Goal: Feedback & Contribution: Submit feedback/report problem

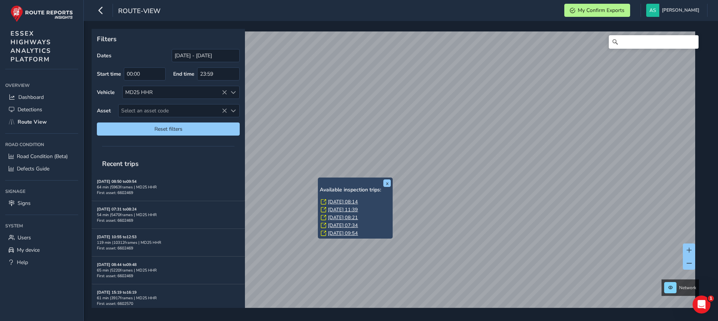
click at [318, 184] on div "x Available inspection trips: [DATE] 08:14 [DATE] 11:39 [DATE] 08:21 [DATE] 07:…" at bounding box center [398, 168] width 613 height 279
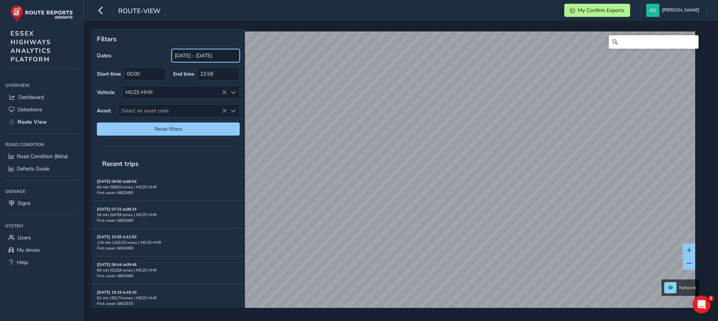
click at [199, 53] on input "[DATE] - [DATE]" at bounding box center [206, 55] width 68 height 13
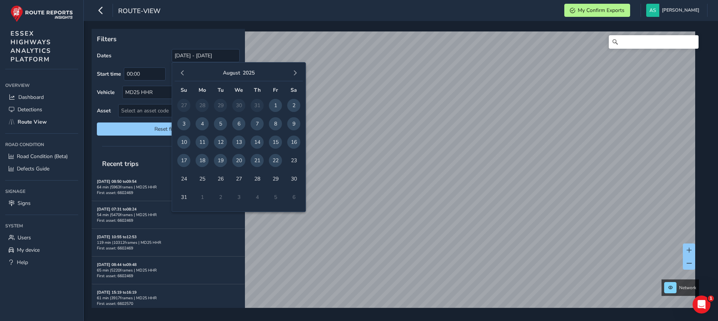
click at [239, 160] on span "20" at bounding box center [238, 160] width 13 height 13
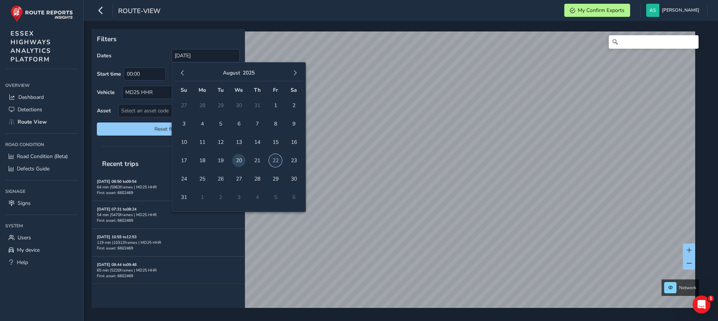
click at [269, 159] on span "22" at bounding box center [275, 160] width 13 height 13
type input "[DATE] - [DATE]"
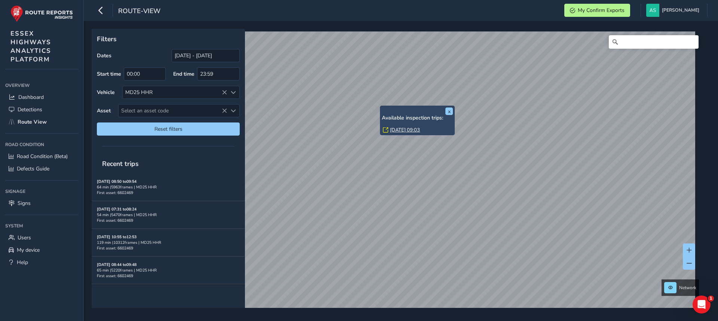
click at [404, 125] on div "Available inspection trips: [DATE] 09:03" at bounding box center [417, 124] width 71 height 19
click at [403, 129] on link "[DATE] 09:03" at bounding box center [405, 129] width 30 height 7
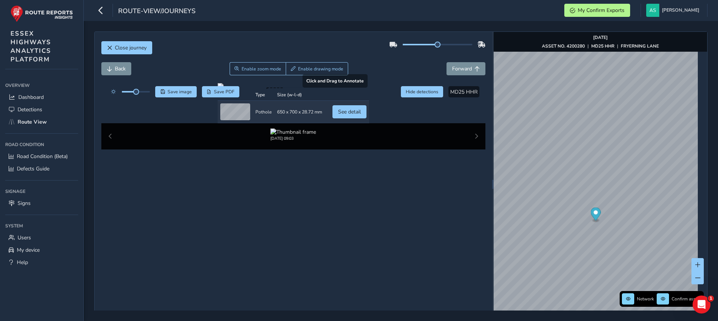
click at [245, 89] on div at bounding box center [293, 86] width 151 height 6
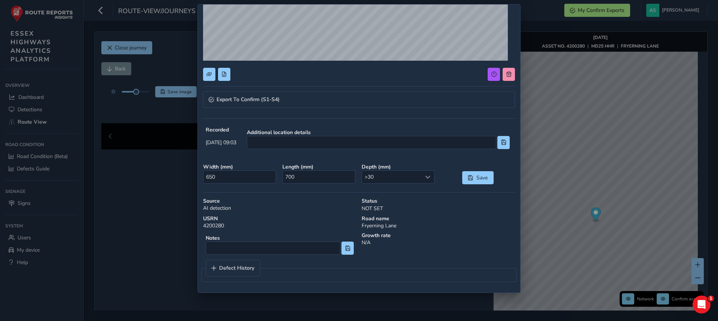
scroll to position [131, 0]
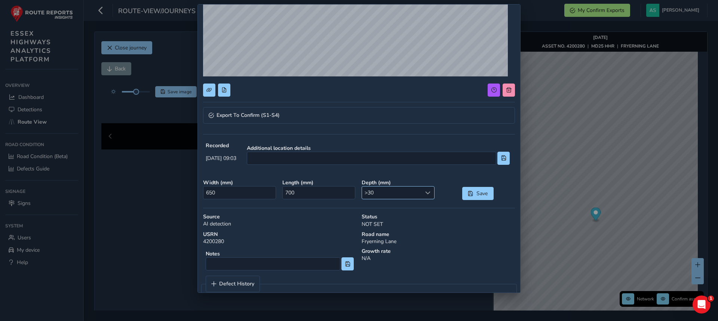
click at [427, 197] on div at bounding box center [428, 192] width 12 height 12
click at [389, 269] on li ">50" at bounding box center [394, 270] width 70 height 12
click at [325, 194] on input "700" at bounding box center [318, 192] width 73 height 13
type input "500"
click at [233, 190] on input "650" at bounding box center [239, 192] width 73 height 13
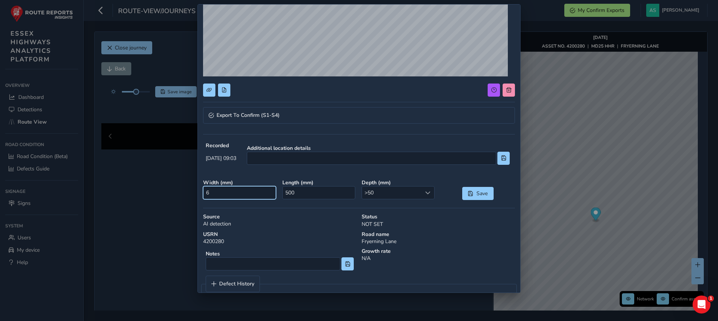
type input "0"
type input "500"
click at [468, 193] on span "Save" at bounding box center [470, 193] width 5 height 5
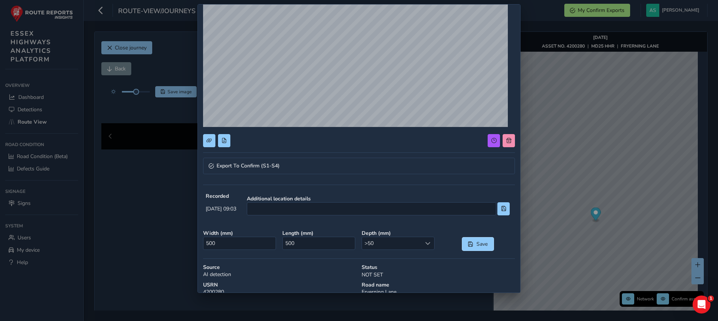
scroll to position [81, 0]
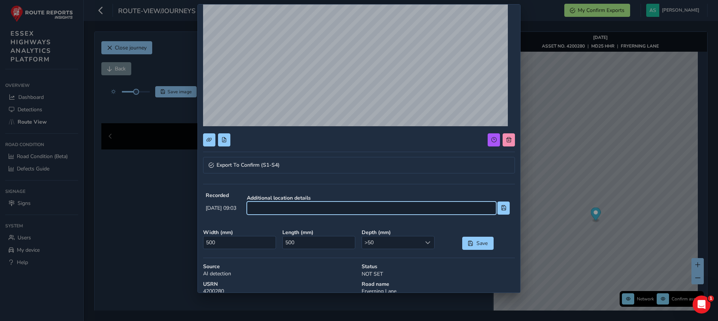
click at [314, 208] on input at bounding box center [371, 207] width 249 height 13
type input "5.0m from junction [PERSON_NAME][GEOGRAPHIC_DATA]"
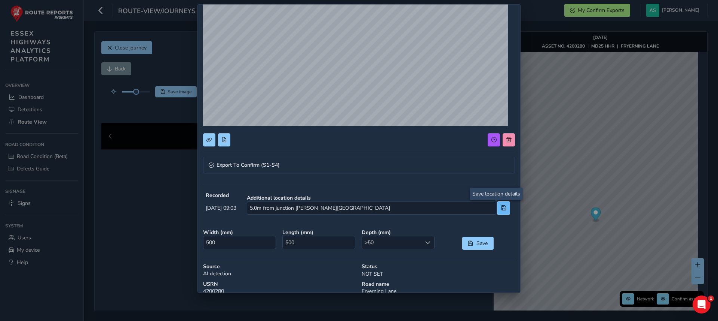
click at [497, 209] on button at bounding box center [503, 207] width 12 height 13
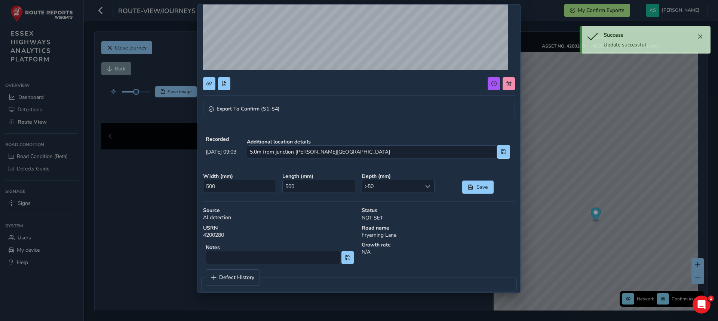
scroll to position [146, 0]
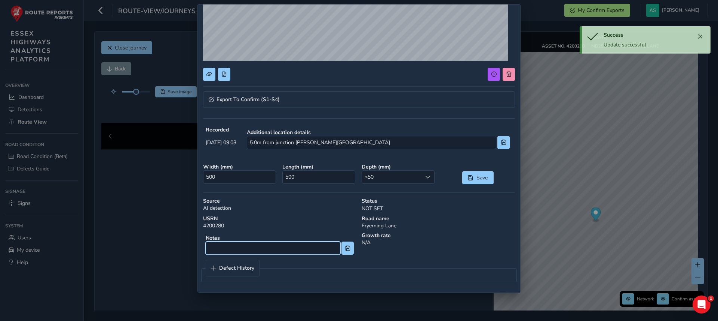
click at [294, 254] on input at bounding box center [273, 247] width 135 height 13
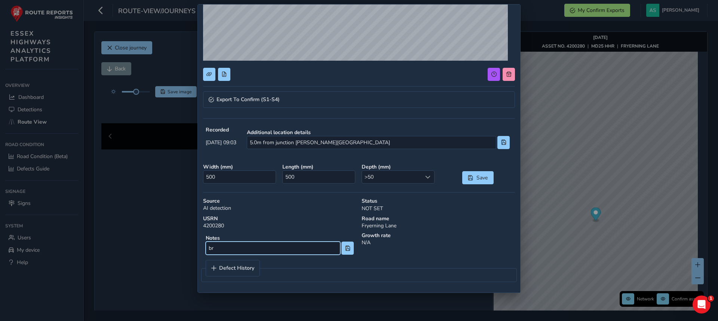
type input "b"
type input "cw edge breaking up"
click at [345, 247] on span at bounding box center [347, 247] width 5 height 5
click at [384, 101] on link "Export To Confirm (S1-S4)" at bounding box center [359, 99] width 312 height 16
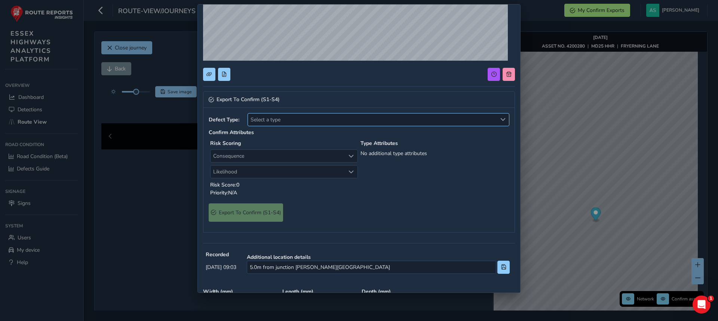
click at [330, 120] on span "Select a type" at bounding box center [372, 119] width 249 height 12
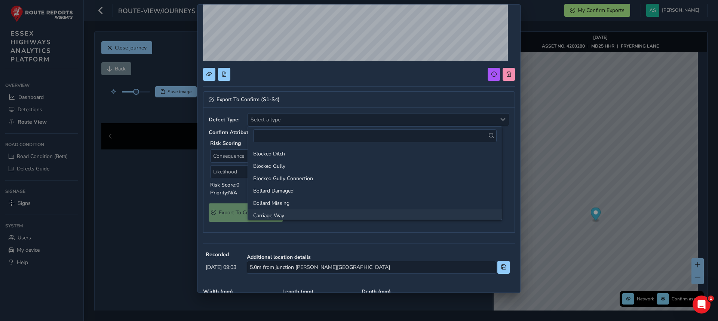
click at [276, 212] on li "Carriage Way" at bounding box center [375, 215] width 254 height 12
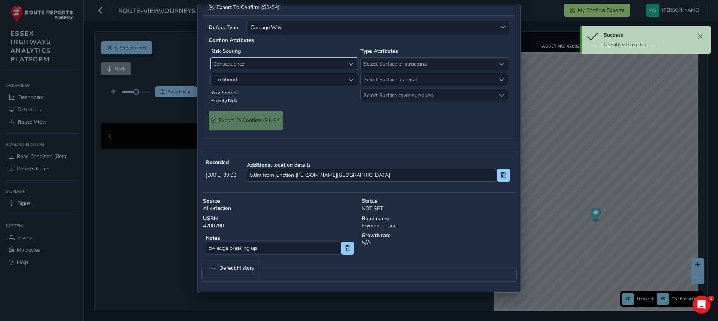
click at [295, 70] on span "Consequence" at bounding box center [278, 64] width 135 height 12
click at [240, 185] on li "1 Negligible" at bounding box center [283, 184] width 144 height 12
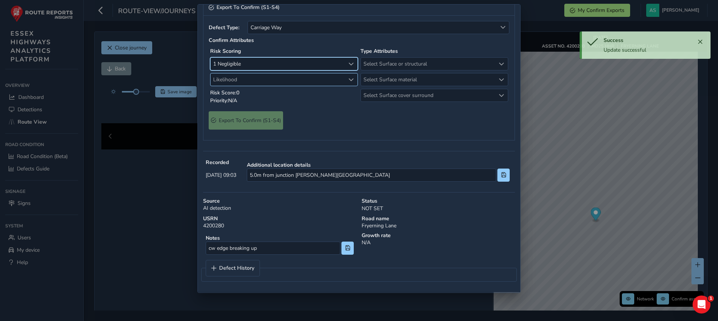
click at [276, 86] on span "Likelihood" at bounding box center [278, 79] width 135 height 12
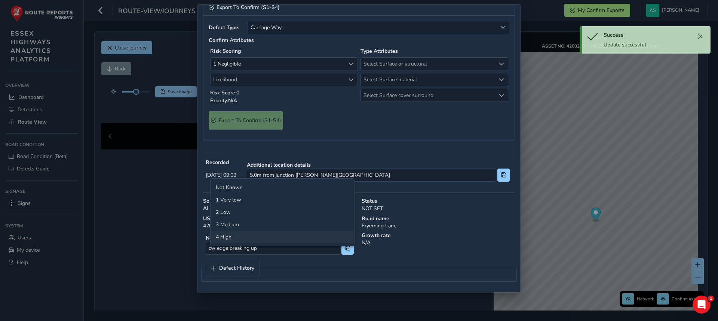
click at [225, 234] on li "4 High" at bounding box center [283, 236] width 144 height 12
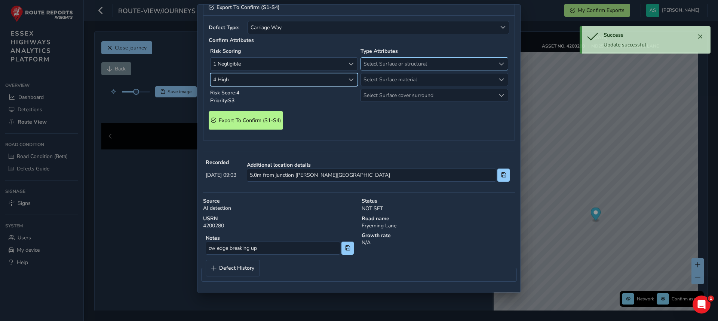
click at [374, 70] on span "Select Surface or structural" at bounding box center [428, 64] width 135 height 12
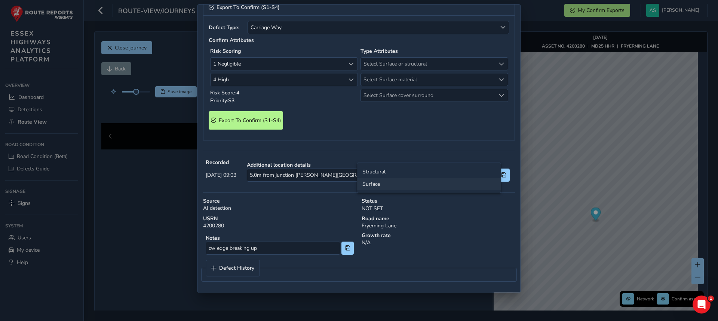
click at [380, 185] on li "Surface" at bounding box center [429, 184] width 144 height 12
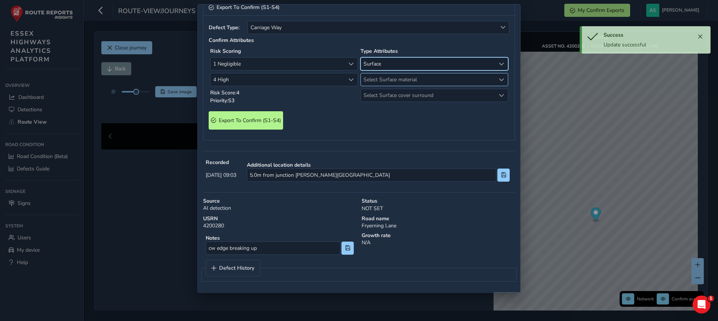
click at [381, 86] on span "Select Surface material" at bounding box center [428, 79] width 135 height 12
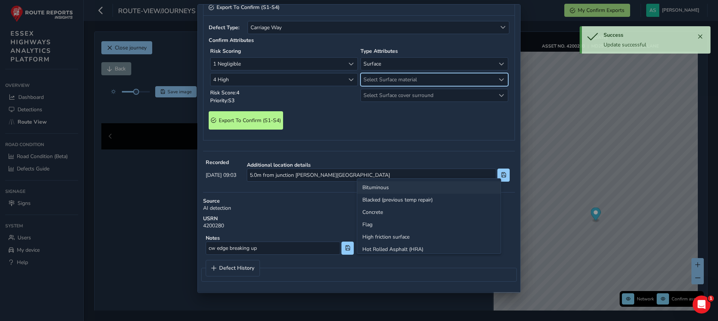
click at [381, 189] on li "Bituminous" at bounding box center [429, 187] width 144 height 12
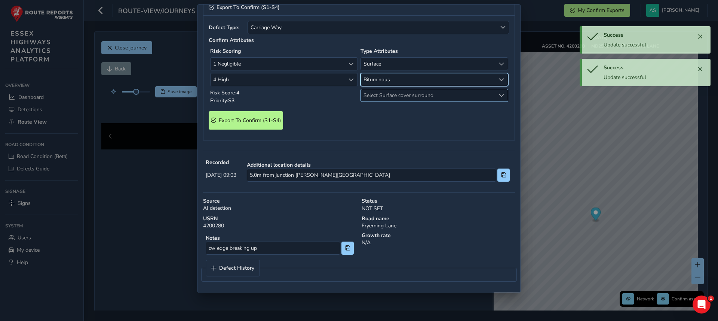
click at [385, 101] on span "Select Surface cover surround" at bounding box center [428, 95] width 135 height 12
click at [380, 200] on li "No" at bounding box center [429, 203] width 144 height 12
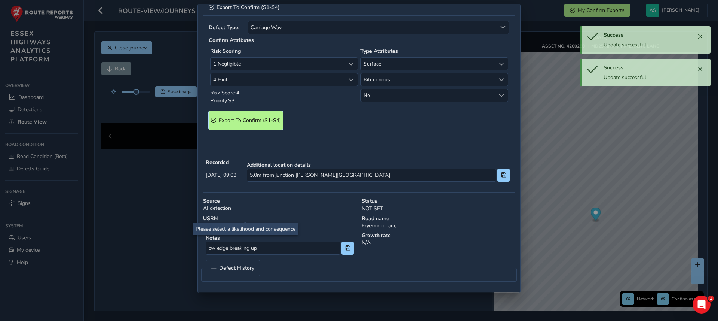
click at [264, 124] on span "Export To Confirm (S1-S4)" at bounding box center [250, 120] width 62 height 7
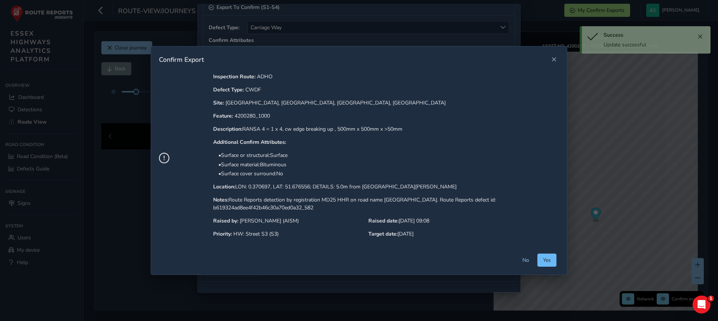
click at [548, 261] on span "Yes" at bounding box center [547, 259] width 8 height 7
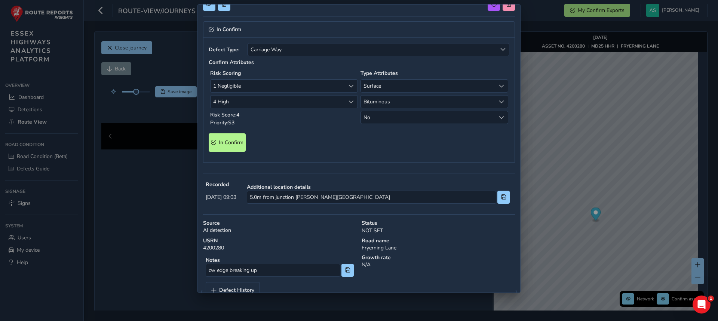
scroll to position [0, 0]
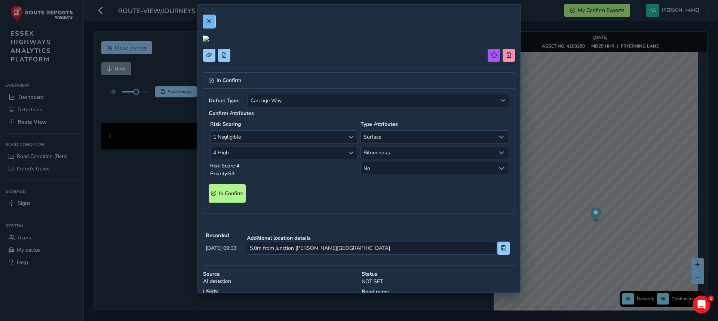
click at [212, 24] on button at bounding box center [209, 21] width 12 height 13
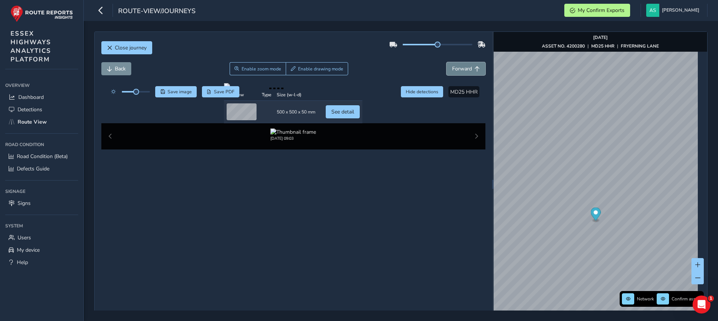
click at [459, 69] on span "Forward" at bounding box center [462, 68] width 20 height 7
click at [618, 205] on img "Preview frame" at bounding box center [627, 202] width 19 height 6
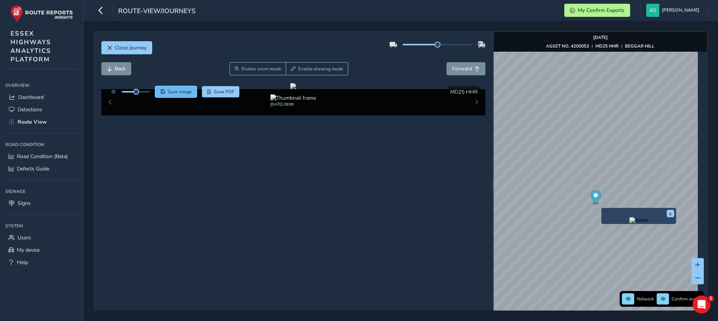
click at [165, 94] on button "Save image" at bounding box center [176, 91] width 42 height 11
click at [290, 89] on div at bounding box center [293, 86] width 6 height 6
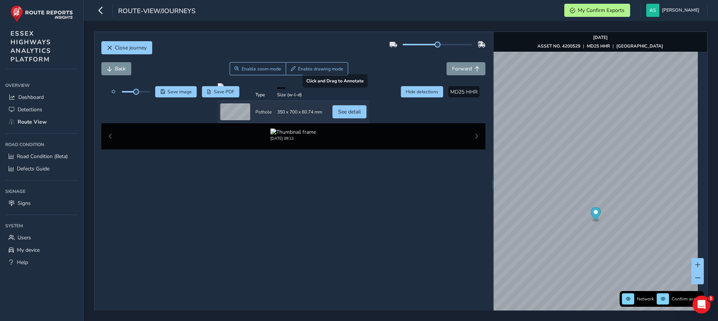
drag, startPoint x: 410, startPoint y: 204, endPoint x: 350, endPoint y: 121, distance: 102.9
click at [350, 89] on div at bounding box center [293, 86] width 151 height 6
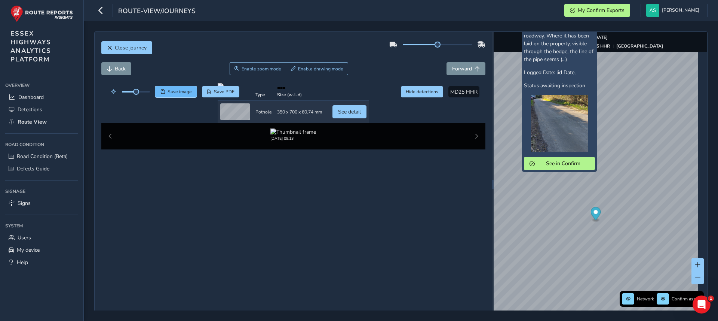
click at [185, 93] on span "Save image" at bounding box center [180, 92] width 24 height 6
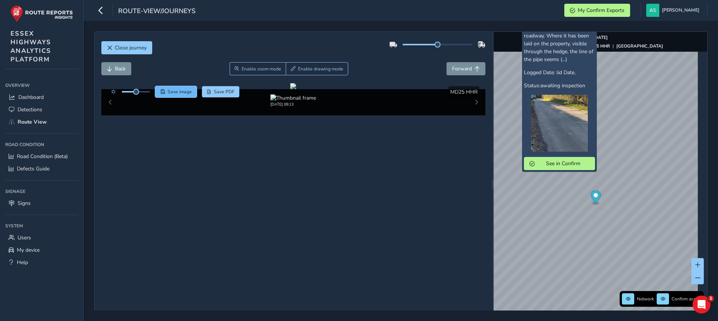
click at [191, 92] on span "Save image" at bounding box center [180, 92] width 24 height 6
click at [179, 89] on span "Save image" at bounding box center [180, 92] width 24 height 6
click at [124, 45] on span "Close journey" at bounding box center [131, 47] width 32 height 7
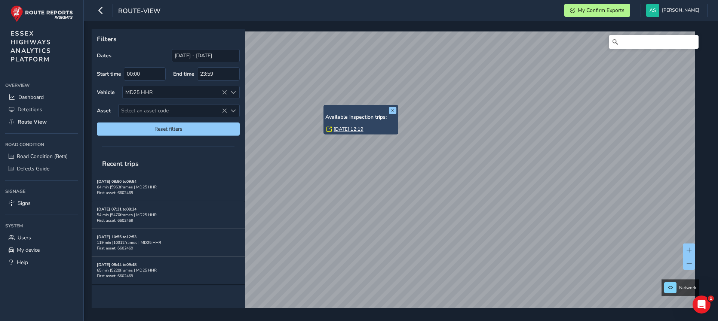
click at [346, 129] on link "[DATE] 12:19" at bounding box center [349, 129] width 30 height 7
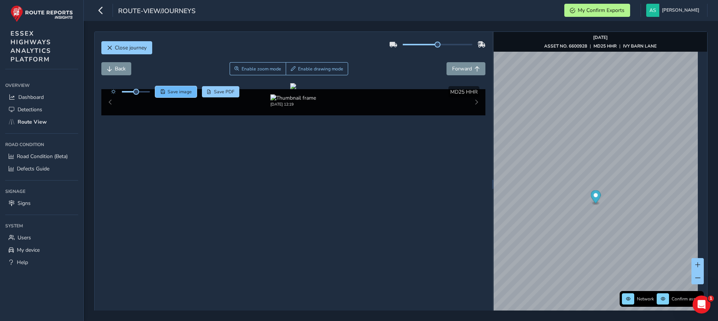
click at [171, 92] on span "Save image" at bounding box center [180, 92] width 24 height 6
click at [614, 222] on img "Preview frame" at bounding box center [623, 219] width 19 height 6
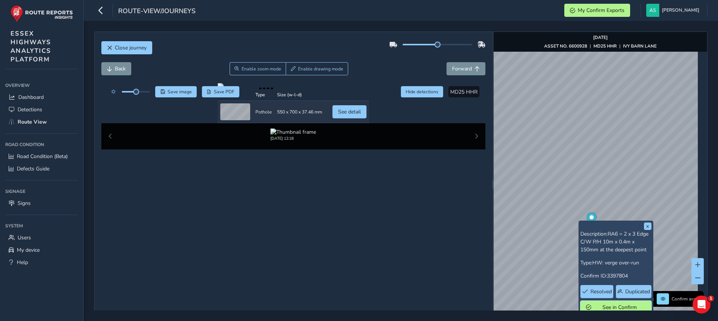
click at [601, 303] on button "See in Confirm" at bounding box center [615, 306] width 71 height 13
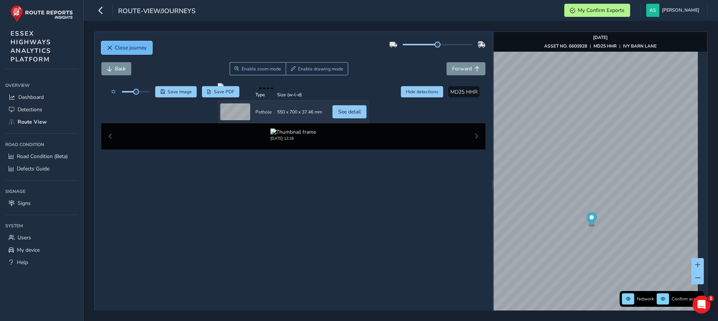
click at [122, 45] on span "Close journey" at bounding box center [131, 47] width 32 height 7
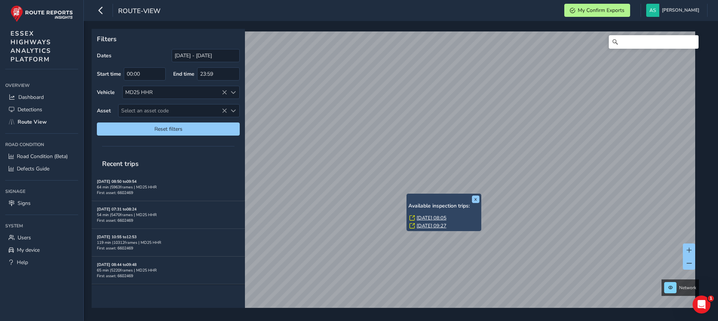
click at [439, 195] on div "x Available inspection trips: [DATE] 08:05 [DATE] 09:27 Filters Dates [DATE] - …" at bounding box center [398, 168] width 613 height 279
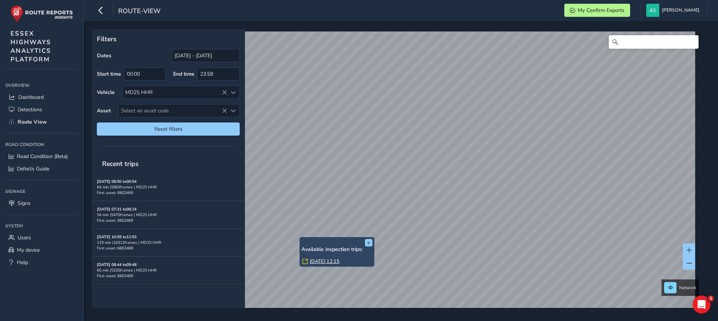
click at [330, 259] on link "[DATE] 12:15" at bounding box center [325, 261] width 30 height 7
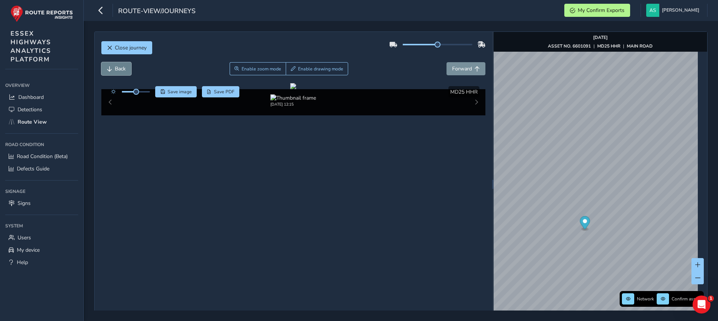
click at [114, 65] on button "Back" at bounding box center [116, 68] width 30 height 13
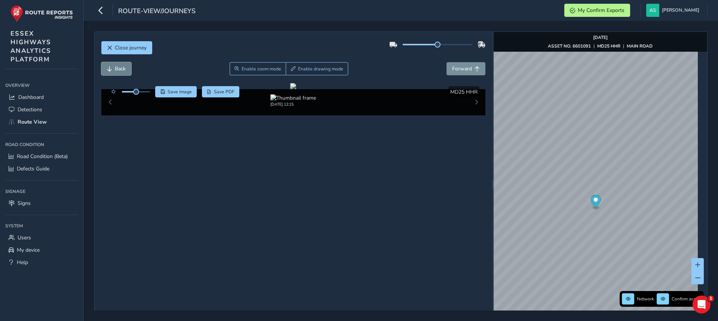
click at [114, 65] on button "Back" at bounding box center [116, 68] width 30 height 13
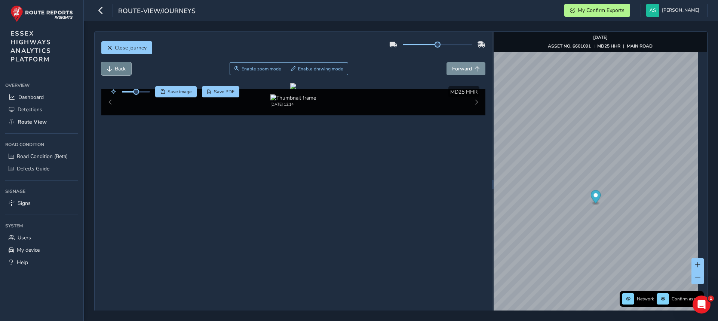
click at [114, 65] on button "Back" at bounding box center [116, 68] width 30 height 13
click at [466, 71] on span "Forward" at bounding box center [462, 68] width 20 height 7
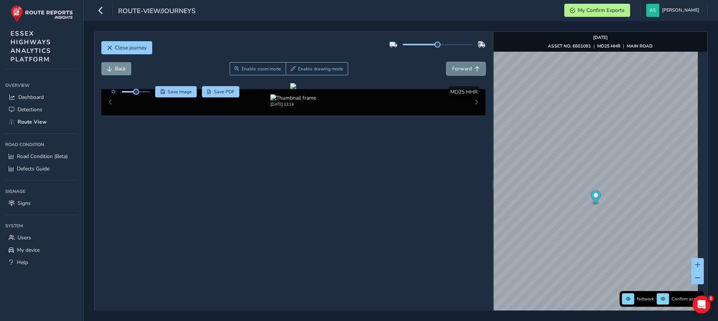
click at [466, 71] on span "Forward" at bounding box center [462, 68] width 20 height 7
click at [117, 68] on span "Back" at bounding box center [120, 68] width 11 height 7
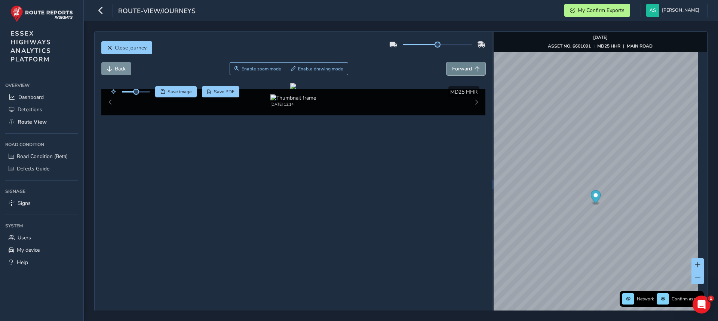
click at [452, 68] on span "Forward" at bounding box center [462, 68] width 20 height 7
click at [122, 64] on button "Back" at bounding box center [116, 68] width 30 height 13
click at [174, 90] on span "Save image" at bounding box center [180, 92] width 24 height 6
click at [605, 213] on img "Preview frame" at bounding box center [614, 210] width 19 height 6
click at [112, 70] on span "Back" at bounding box center [109, 68] width 5 height 5
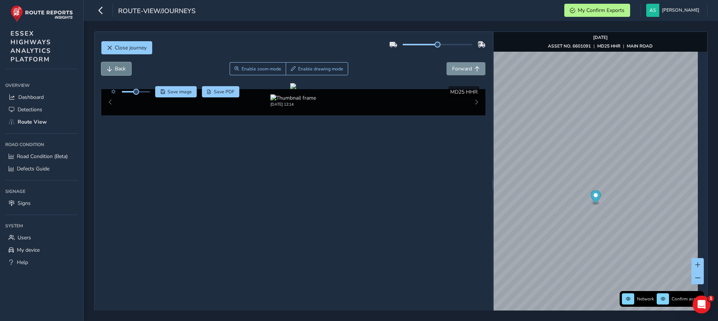
click at [112, 70] on span "Back" at bounding box center [109, 68] width 5 height 5
click at [452, 64] on button "Forward" at bounding box center [466, 68] width 39 height 13
click at [120, 67] on span "Back" at bounding box center [120, 68] width 11 height 7
click at [116, 74] on button "Back" at bounding box center [116, 68] width 30 height 13
click at [116, 73] on button "Back" at bounding box center [116, 68] width 30 height 13
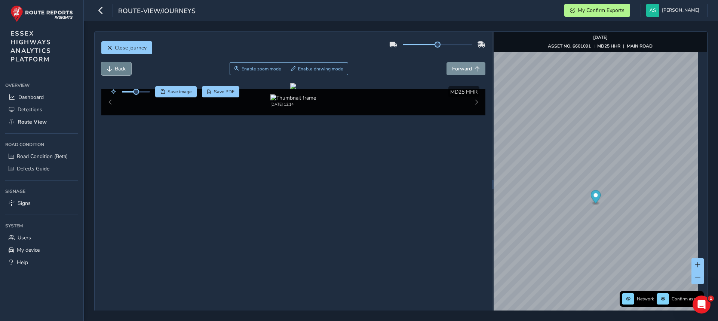
click at [117, 67] on span "Back" at bounding box center [120, 68] width 11 height 7
click at [122, 70] on span "Back" at bounding box center [120, 68] width 11 height 7
click at [165, 91] on span "Save" at bounding box center [162, 91] width 4 height 4
click at [290, 89] on div at bounding box center [293, 86] width 6 height 6
click at [553, 236] on img "Preview frame" at bounding box center [562, 233] width 19 height 6
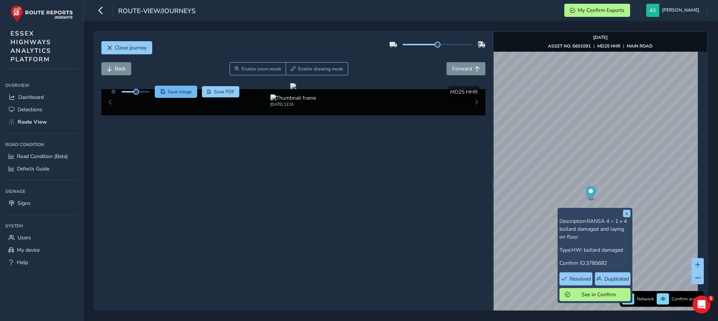
click at [173, 95] on button "Save image" at bounding box center [176, 91] width 42 height 11
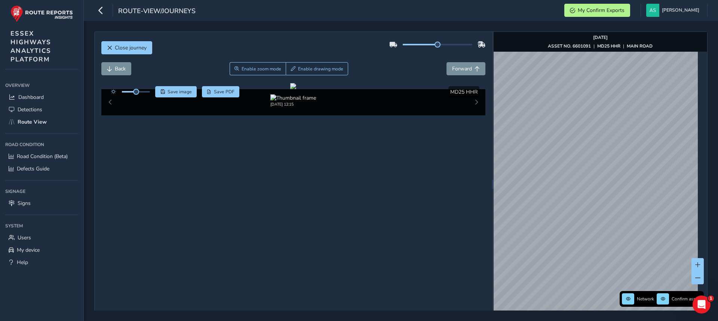
click at [485, 143] on div "Close journey Back Enable zoom mode Enable drawing mode Forward Click and Drag …" at bounding box center [400, 183] width 613 height 305
click at [452, 67] on span "Forward" at bounding box center [462, 68] width 20 height 7
click at [116, 65] on span "Back" at bounding box center [120, 68] width 11 height 7
click at [469, 67] on button "Forward" at bounding box center [466, 68] width 39 height 13
click at [309, 70] on span "Enable drawing mode" at bounding box center [320, 69] width 45 height 6
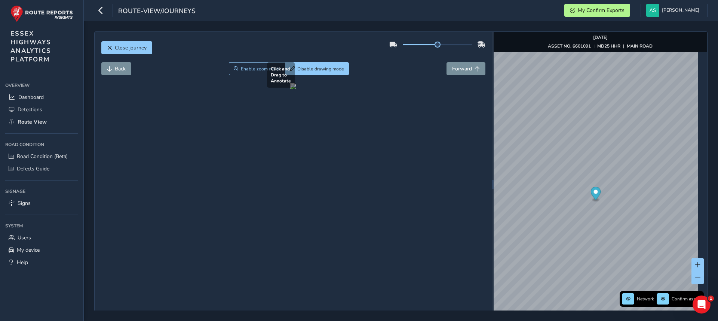
drag, startPoint x: 233, startPoint y: 181, endPoint x: 125, endPoint y: 231, distance: 119.1
click at [290, 89] on div at bounding box center [293, 86] width 6 height 6
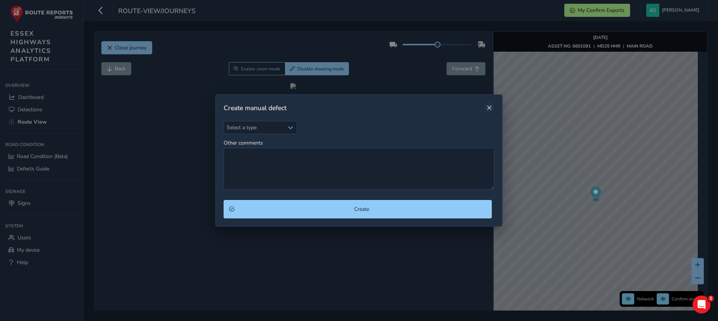
click at [491, 105] on span "Close" at bounding box center [489, 107] width 5 height 5
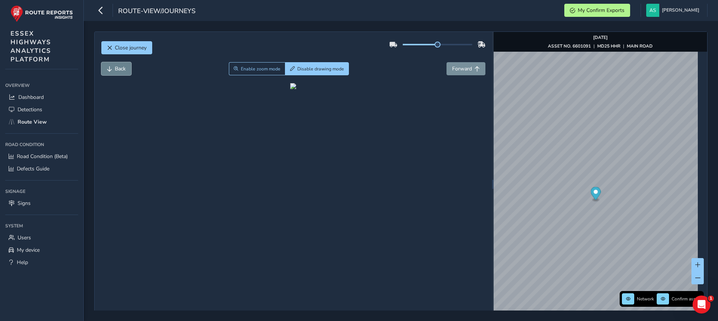
click at [114, 68] on button "Back" at bounding box center [116, 68] width 30 height 13
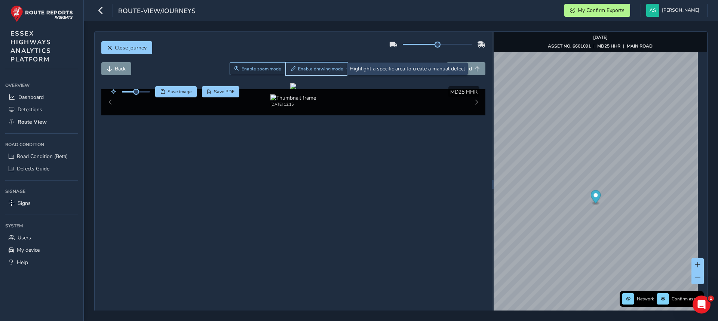
click at [318, 68] on span "Enable drawing mode" at bounding box center [320, 69] width 45 height 6
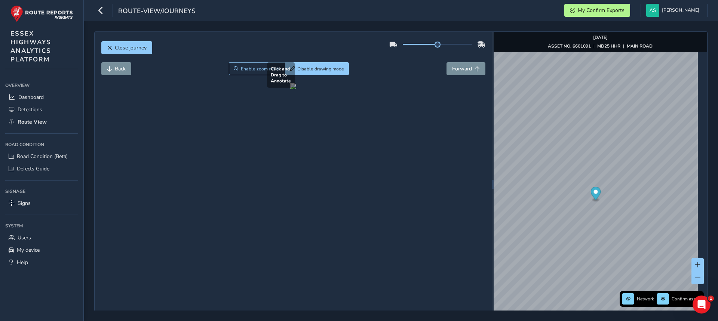
drag, startPoint x: 236, startPoint y: 173, endPoint x: 164, endPoint y: 208, distance: 80.1
click at [290, 89] on div at bounding box center [293, 86] width 6 height 6
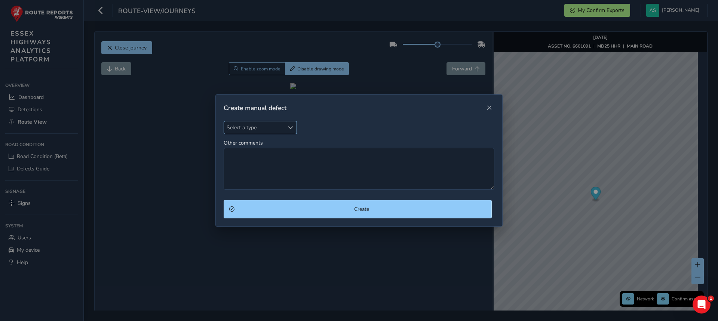
click at [291, 126] on span "Select a type" at bounding box center [290, 127] width 5 height 5
type input "worn"
click at [265, 162] on li "Worn or missing Road Mark" at bounding box center [268, 161] width 88 height 12
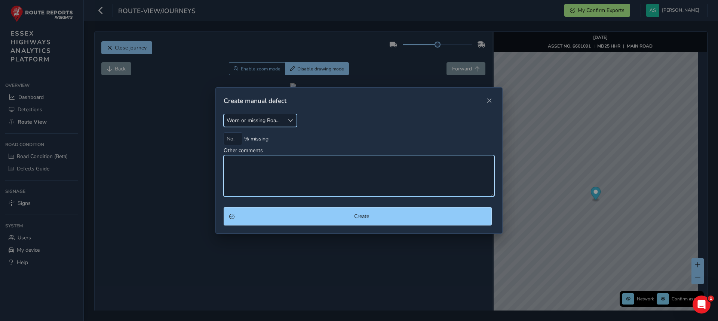
click at [252, 171] on textarea "Other comments" at bounding box center [359, 176] width 271 height 42
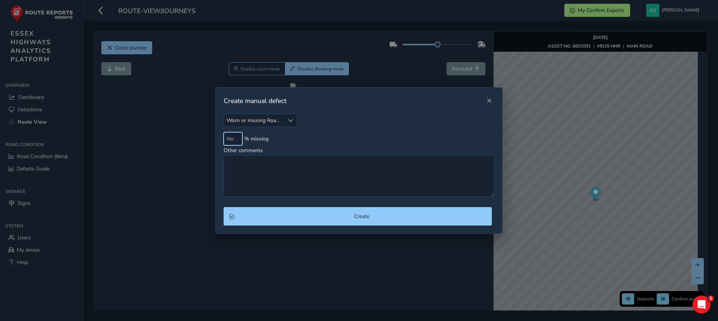
click at [233, 141] on input at bounding box center [233, 138] width 19 height 13
type input "60"
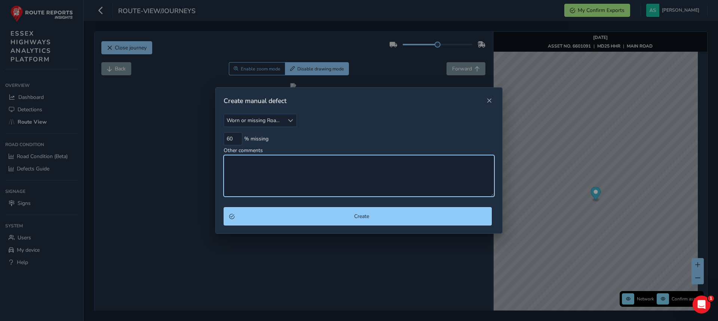
click at [246, 177] on textarea "Other comments" at bounding box center [359, 176] width 271 height 42
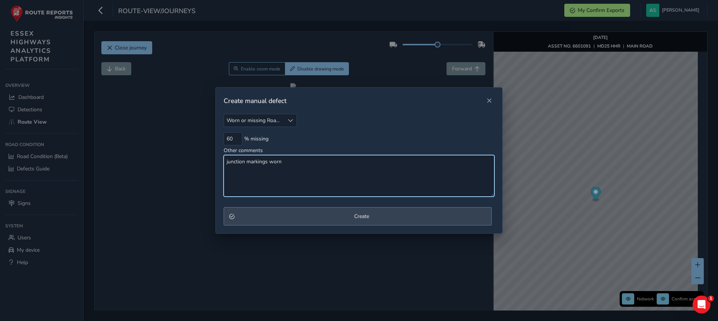
type textarea "junction markings worn"
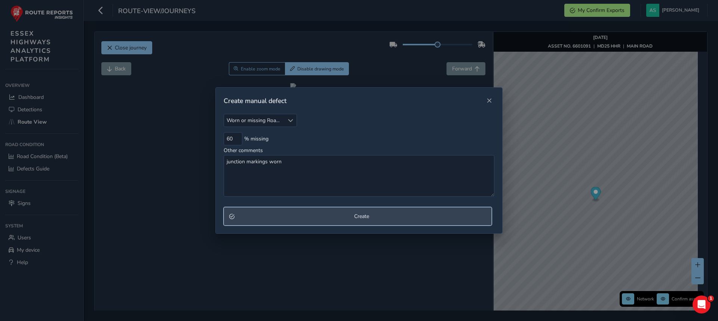
click at [268, 219] on span "Create" at bounding box center [361, 215] width 249 height 7
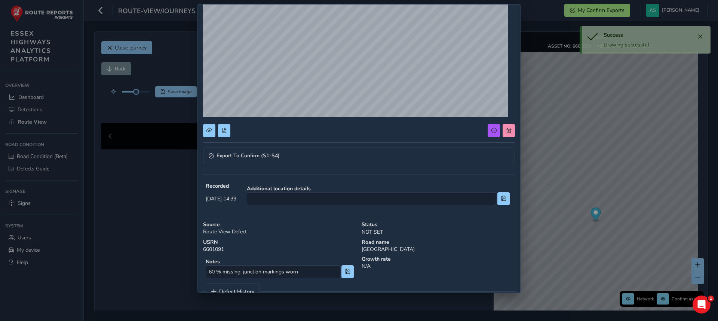
scroll to position [114, 0]
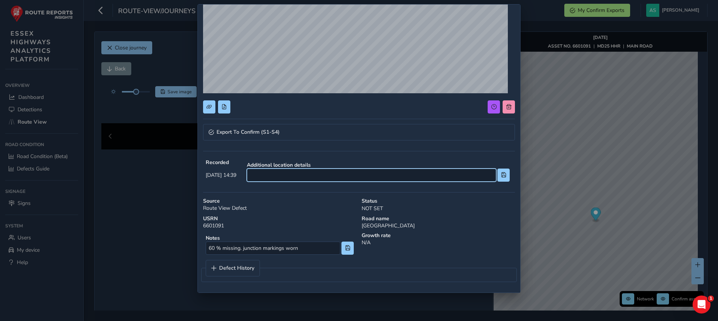
click at [368, 173] on input at bounding box center [371, 174] width 249 height 13
type input "j"
type input "[GEOGRAPHIC_DATA]"
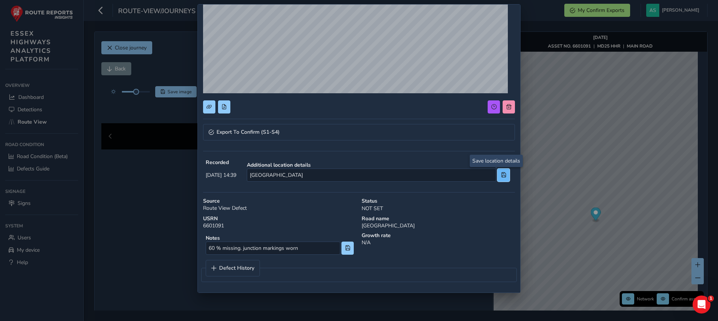
click at [501, 175] on span at bounding box center [503, 174] width 5 height 5
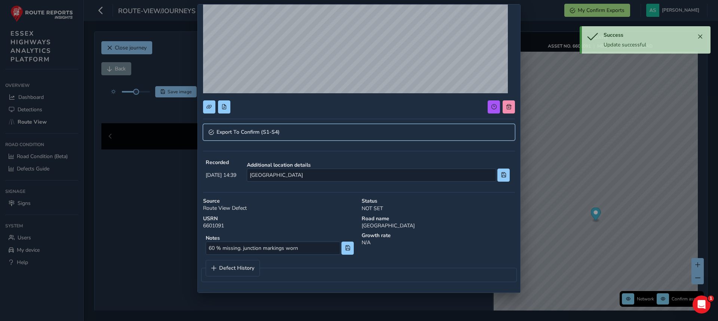
click at [331, 133] on link "Export To Confirm (S1-S4)" at bounding box center [359, 132] width 312 height 16
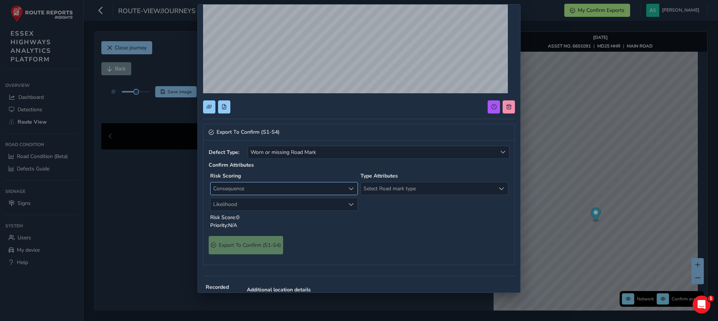
click at [266, 189] on span "Consequence" at bounding box center [278, 188] width 135 height 12
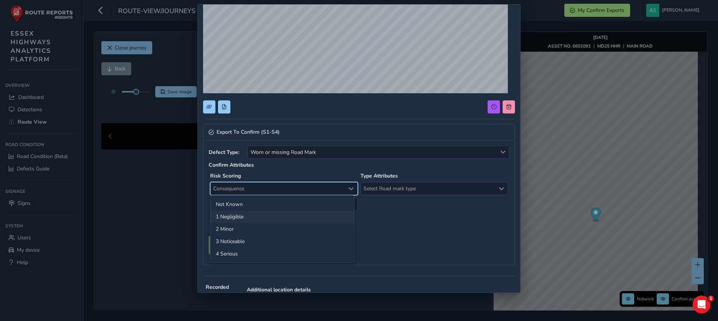
click at [227, 213] on li "1 Negligible" at bounding box center [283, 216] width 144 height 12
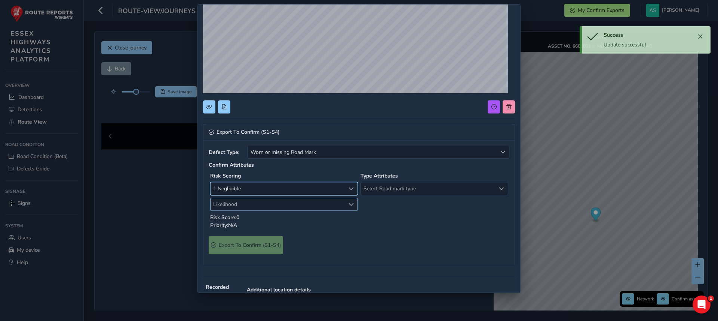
click at [229, 207] on span "Likelihood" at bounding box center [278, 204] width 135 height 12
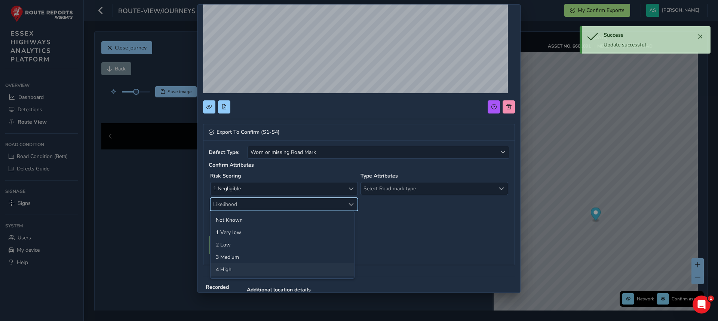
click at [230, 270] on li "4 High" at bounding box center [283, 269] width 144 height 12
click at [399, 188] on span "Select Road mark type" at bounding box center [428, 188] width 135 height 12
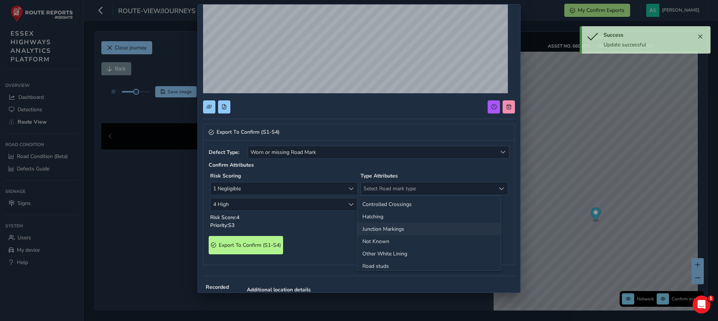
click at [369, 229] on li "Junction Markings" at bounding box center [429, 229] width 144 height 12
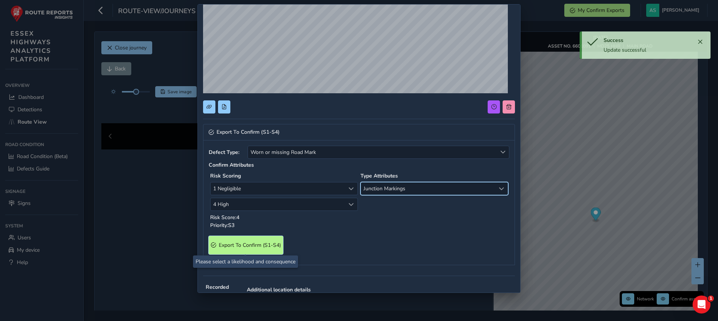
click at [236, 246] on span "Export To Confirm (S1-S4)" at bounding box center [250, 244] width 62 height 7
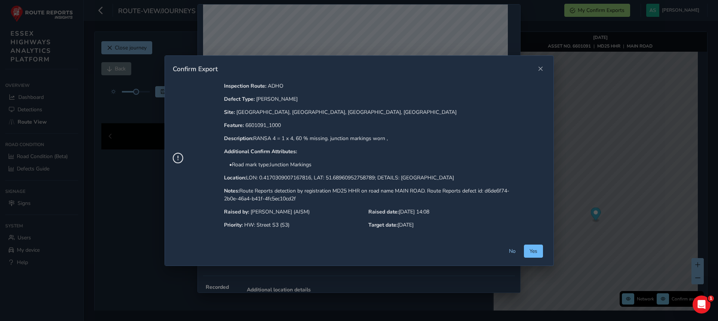
click at [537, 249] on span "Yes" at bounding box center [534, 250] width 8 height 7
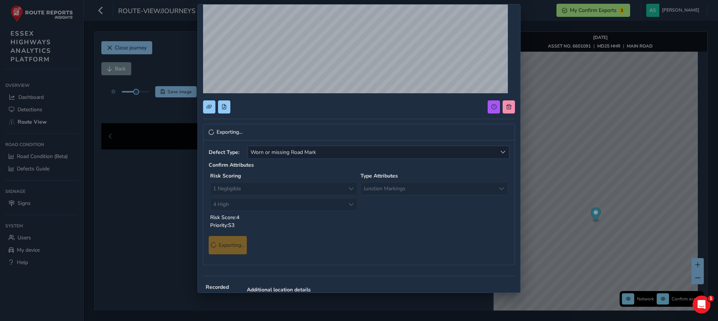
scroll to position [0, 0]
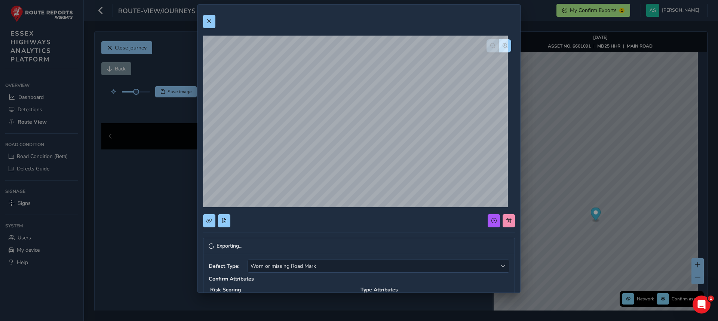
click at [216, 24] on div at bounding box center [359, 21] width 312 height 13
click at [209, 20] on span at bounding box center [208, 21] width 5 height 5
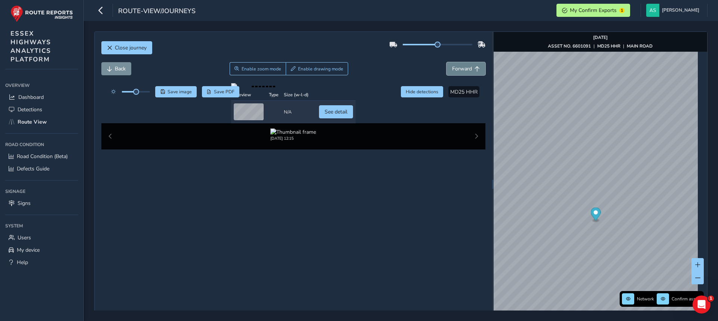
click at [463, 62] on button "Forward" at bounding box center [466, 68] width 39 height 13
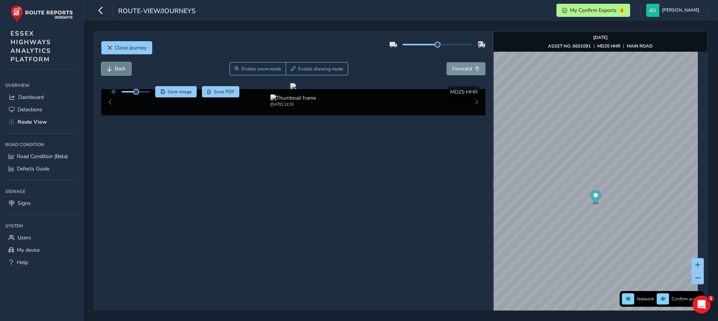
click at [119, 71] on span "Back" at bounding box center [120, 68] width 11 height 7
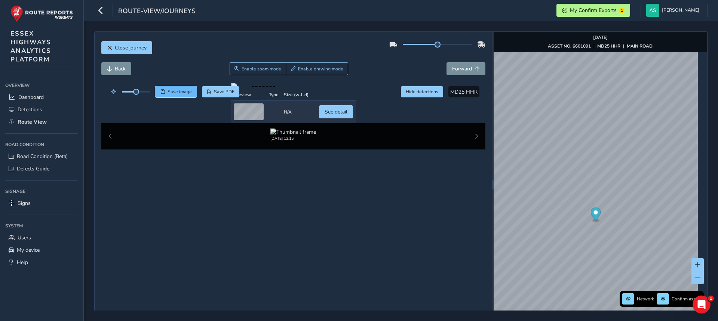
click at [177, 87] on button "Save image" at bounding box center [176, 91] width 42 height 11
click at [466, 66] on span "Forward" at bounding box center [462, 68] width 20 height 7
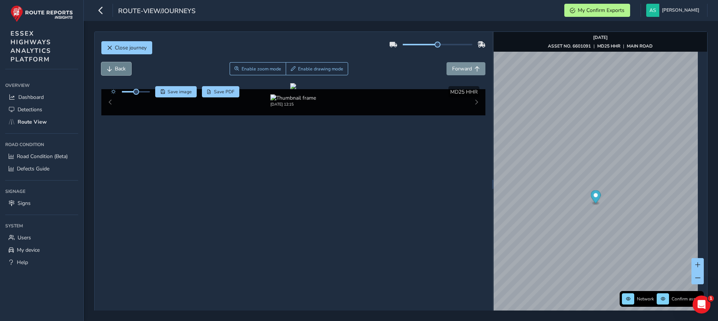
click at [121, 62] on button "Back" at bounding box center [116, 68] width 30 height 13
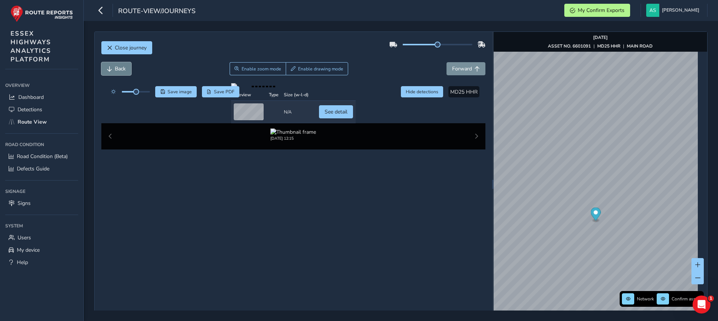
click at [119, 64] on button "Back" at bounding box center [116, 68] width 30 height 13
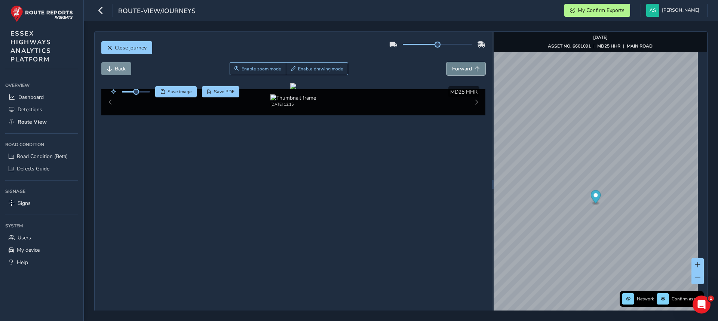
click at [457, 70] on span "Forward" at bounding box center [462, 68] width 20 height 7
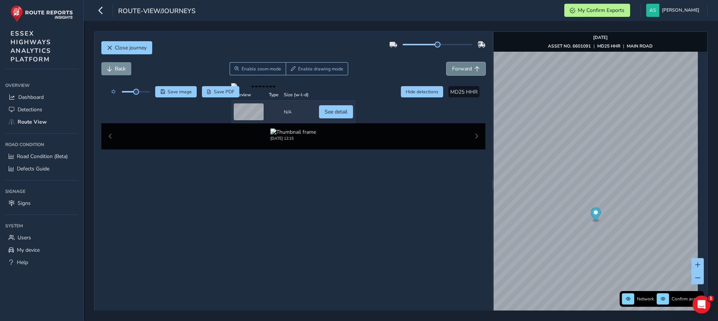
click at [452, 72] on button "Forward" at bounding box center [466, 68] width 39 height 13
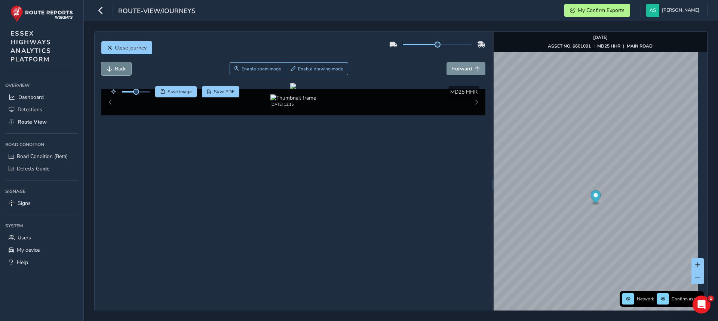
click at [127, 70] on button "Back" at bounding box center [116, 68] width 30 height 13
click at [464, 67] on span "Forward" at bounding box center [462, 68] width 20 height 7
click at [465, 67] on span "Forward" at bounding box center [462, 68] width 20 height 7
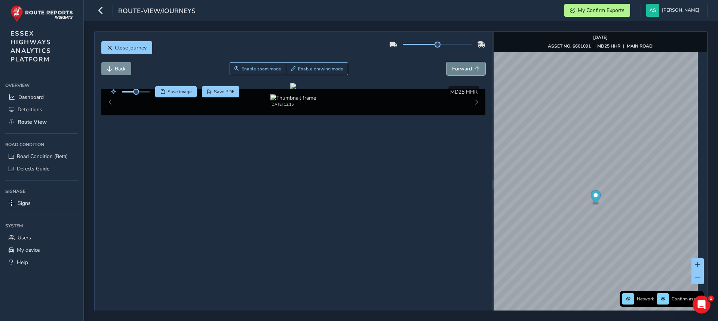
click at [465, 67] on span "Forward" at bounding box center [462, 68] width 20 height 7
click at [180, 93] on span "Save image" at bounding box center [180, 92] width 24 height 6
click at [114, 65] on button "Back" at bounding box center [116, 68] width 30 height 13
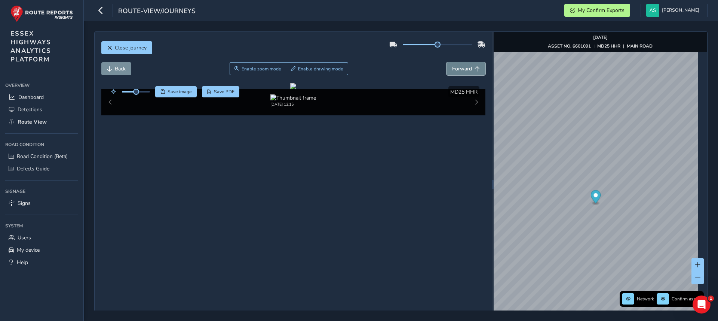
click at [457, 70] on span "Forward" at bounding box center [462, 68] width 20 height 7
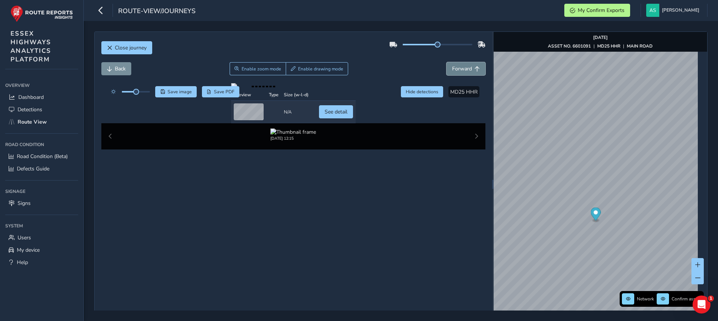
click at [457, 70] on span "Forward" at bounding box center [462, 68] width 20 height 7
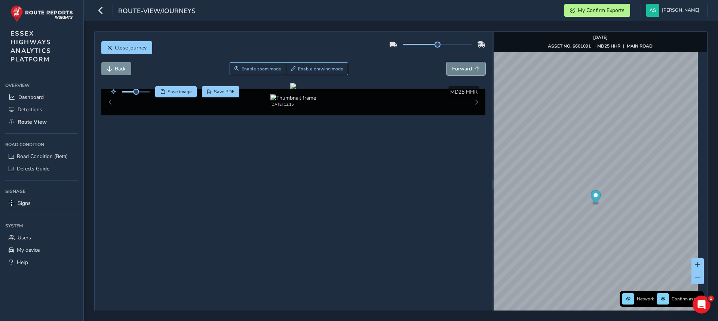
click at [457, 70] on span "Forward" at bounding box center [462, 68] width 20 height 7
click at [114, 69] on button "Back" at bounding box center [116, 68] width 30 height 13
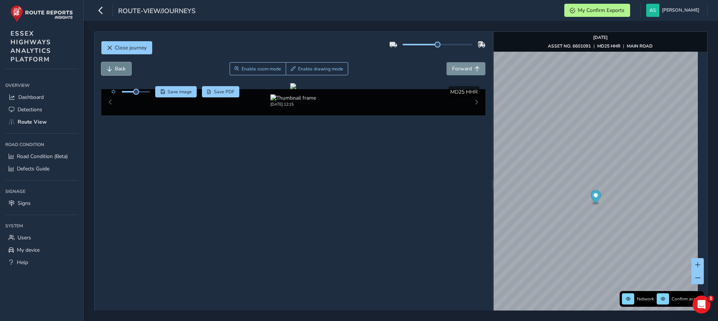
click at [114, 69] on button "Back" at bounding box center [116, 68] width 30 height 13
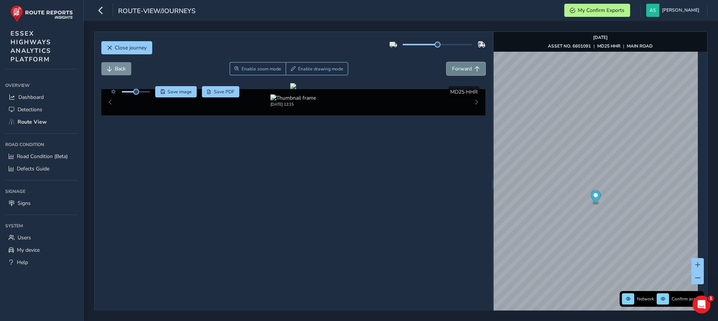
click at [464, 68] on span "Forward" at bounding box center [462, 68] width 20 height 7
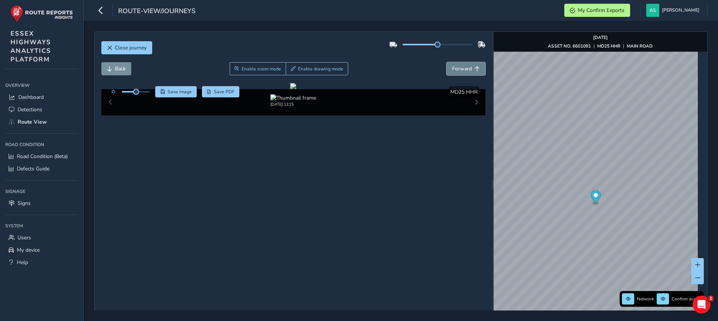
click at [464, 68] on span "Forward" at bounding box center [462, 68] width 20 height 7
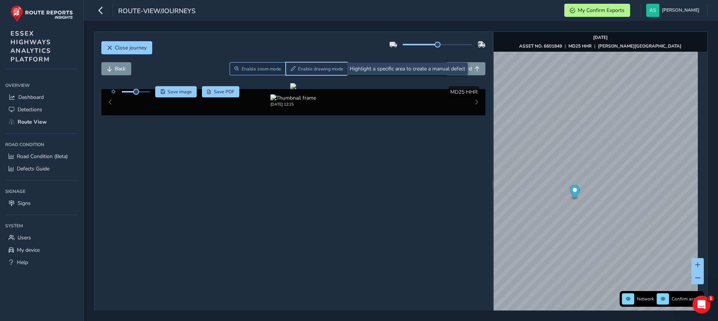
click at [299, 64] on button "Enable drawing mode" at bounding box center [317, 68] width 62 height 13
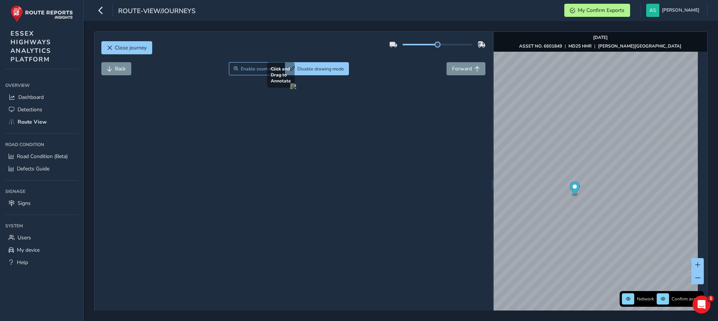
drag, startPoint x: 128, startPoint y: 125, endPoint x: 199, endPoint y: 239, distance: 134.5
click at [290, 89] on div at bounding box center [293, 86] width 6 height 6
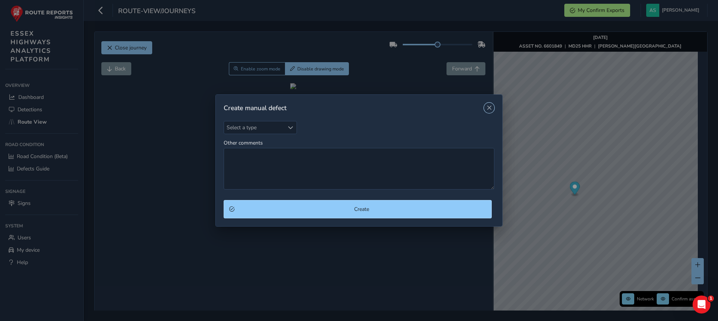
drag, startPoint x: 199, startPoint y: 239, endPoint x: 201, endPoint y: 230, distance: 9.6
click at [201, 230] on div "Create manual defect Select a type Select a type Other comments Create" at bounding box center [359, 160] width 718 height 321
click at [270, 127] on span "Select a type" at bounding box center [254, 127] width 60 height 12
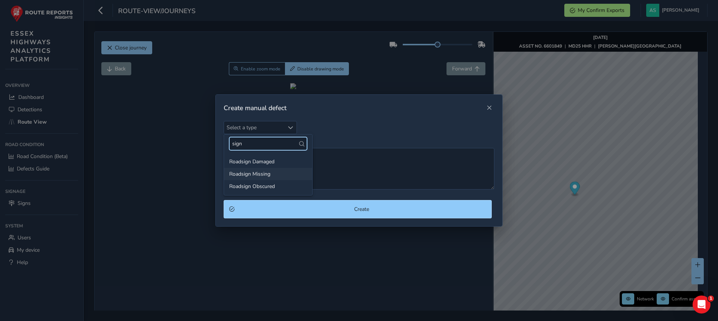
type input "sign"
click at [253, 174] on li "Roadsign Missing" at bounding box center [268, 174] width 88 height 12
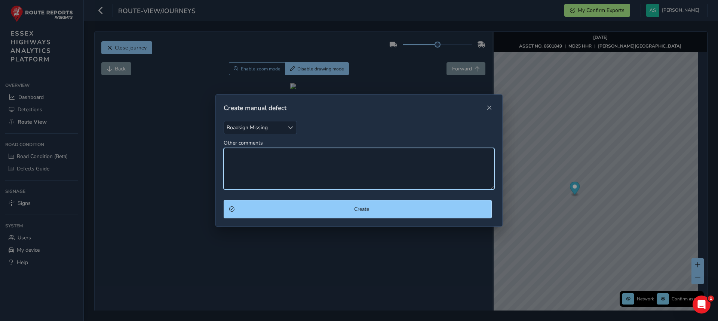
click at [268, 168] on textarea "Other comments" at bounding box center [359, 169] width 271 height 42
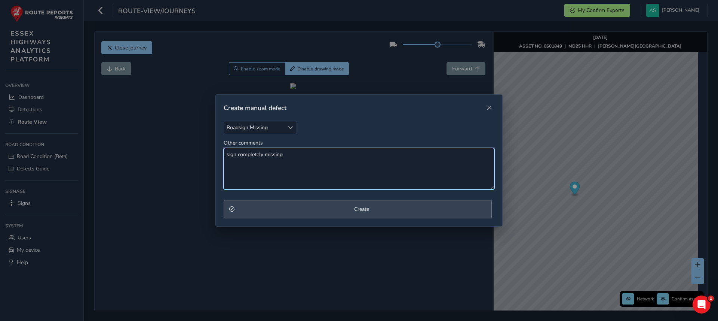
type textarea "sign completely missing"
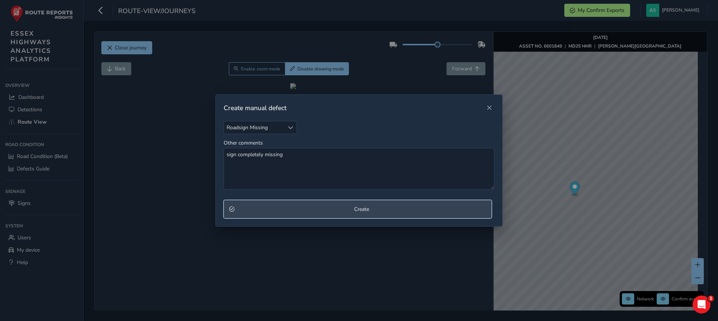
click at [302, 212] on span "Create" at bounding box center [361, 208] width 249 height 7
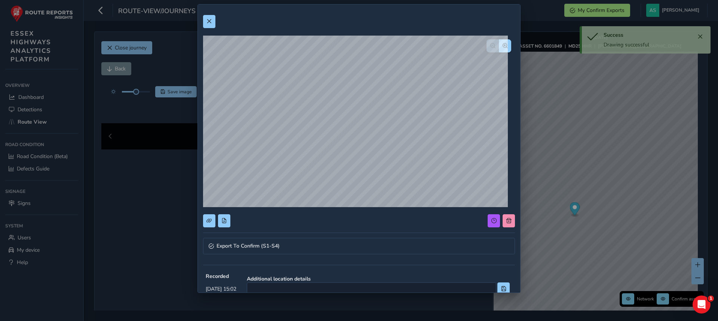
scroll to position [114, 0]
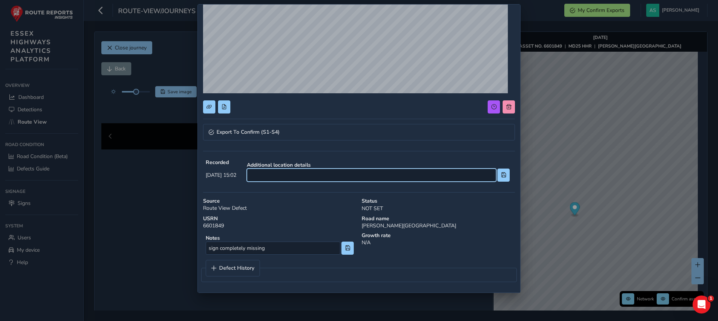
click at [321, 175] on input at bounding box center [371, 174] width 249 height 13
type input "jw main rd"
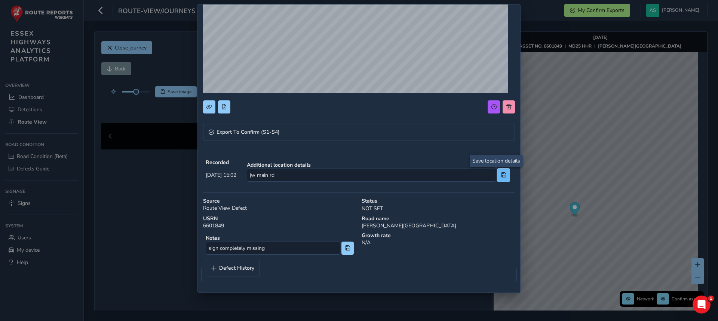
click at [501, 174] on span at bounding box center [503, 174] width 5 height 5
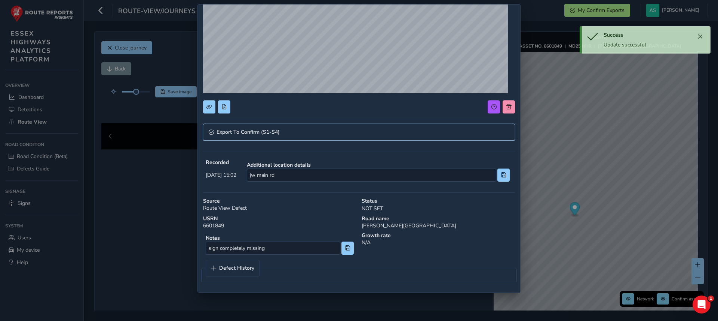
click at [381, 131] on link "Export To Confirm (S1-S4)" at bounding box center [359, 132] width 312 height 16
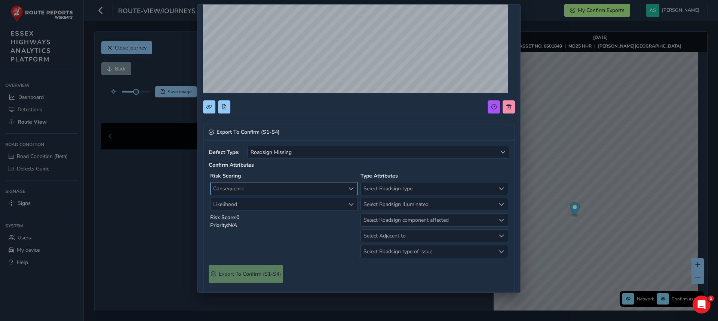
click at [322, 187] on span "Consequence" at bounding box center [278, 188] width 135 height 12
click at [239, 217] on li "1 Negligible" at bounding box center [283, 216] width 144 height 12
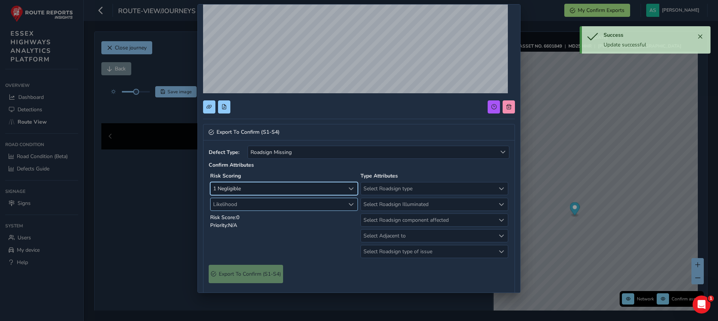
click at [248, 200] on span "Likelihood" at bounding box center [278, 204] width 135 height 12
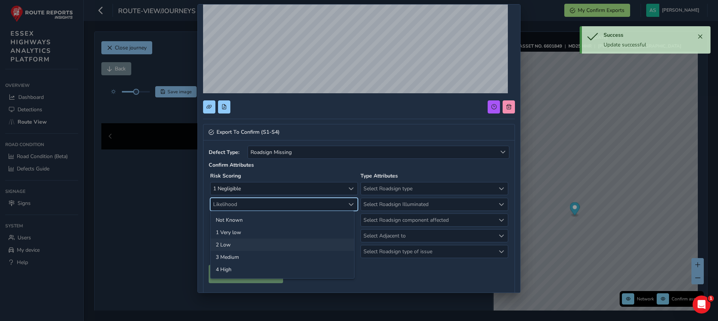
click at [235, 245] on li "2 Low" at bounding box center [283, 244] width 144 height 12
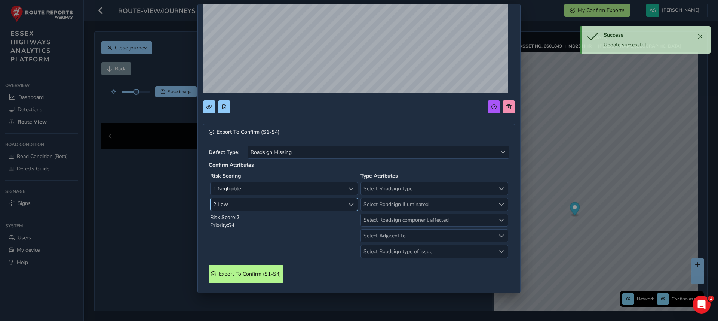
click at [266, 206] on span "2 Low" at bounding box center [278, 204] width 135 height 12
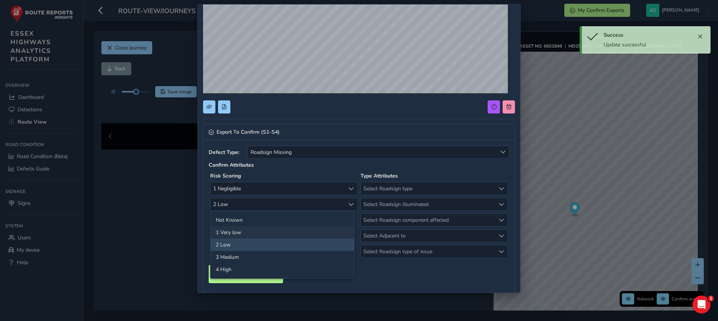
click at [234, 232] on li "1 Very low" at bounding box center [283, 232] width 144 height 12
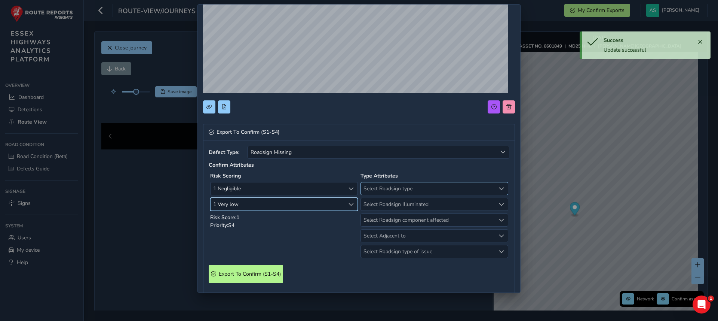
click at [378, 187] on span "Select Roadsign type" at bounding box center [428, 188] width 135 height 12
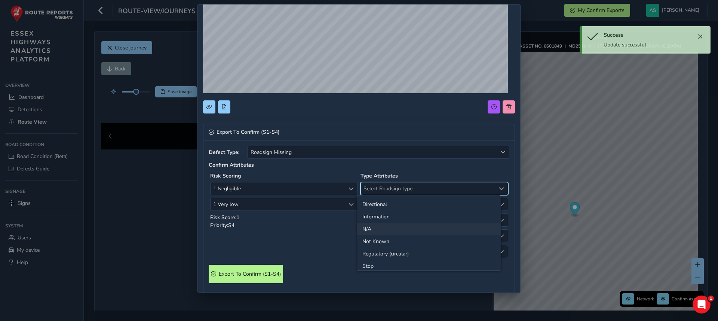
click at [366, 233] on li "N/A" at bounding box center [429, 229] width 144 height 12
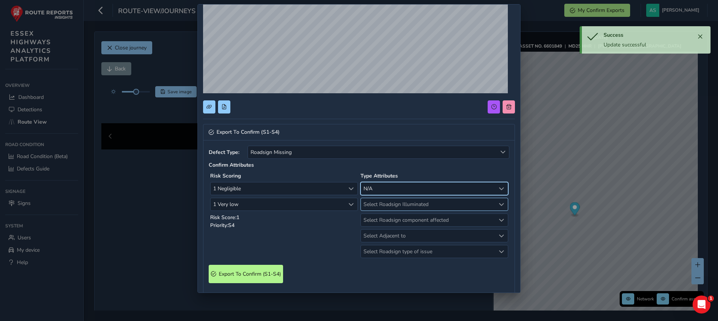
click at [383, 199] on span "Select Roadsign Illuminated" at bounding box center [428, 204] width 135 height 12
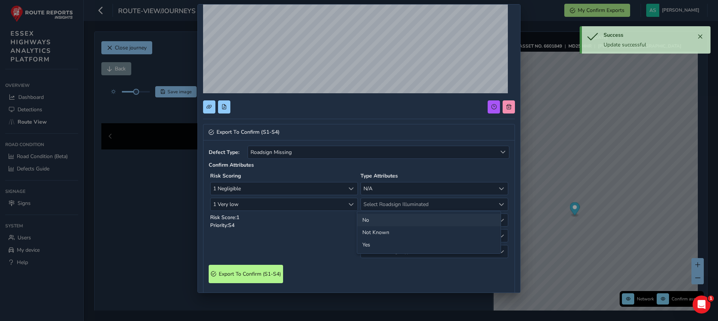
click at [374, 222] on li "No" at bounding box center [429, 220] width 144 height 12
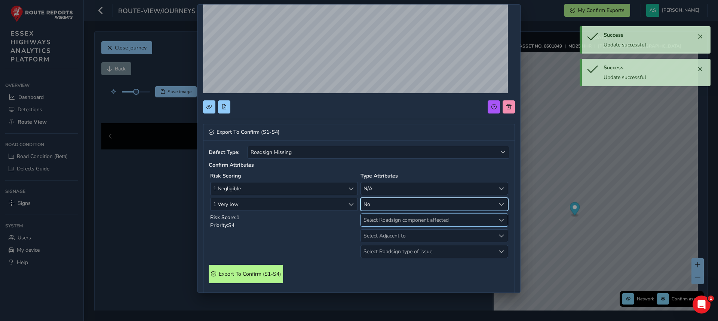
click at [386, 218] on span "Select Roadsign component affected" at bounding box center [428, 220] width 135 height 12
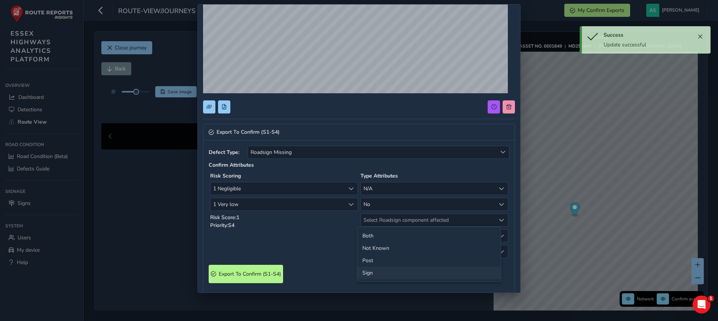
click at [365, 272] on li "Sign" at bounding box center [429, 272] width 144 height 12
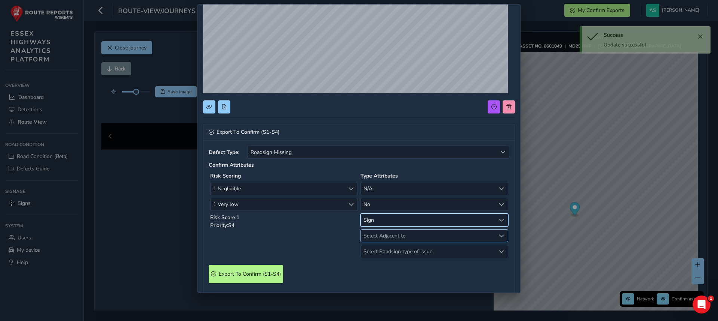
click at [382, 234] on span "Select Adjacent to" at bounding box center [428, 235] width 135 height 12
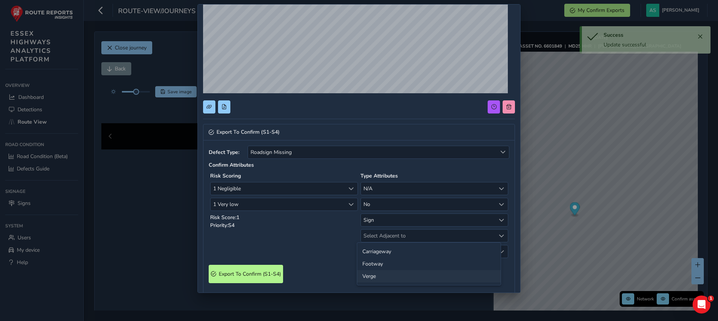
click at [370, 277] on li "Verge" at bounding box center [429, 276] width 144 height 12
click at [381, 250] on span "Select Roadsign type of issue" at bounding box center [428, 251] width 135 height 12
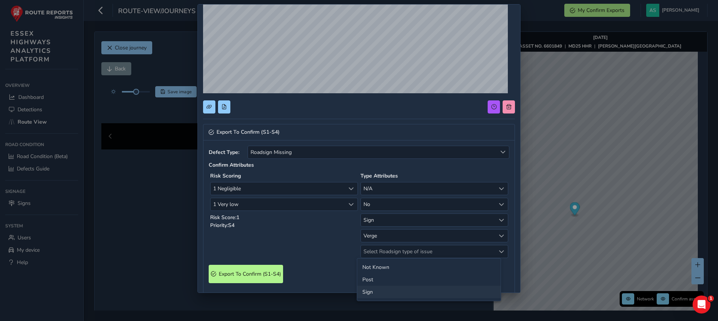
click at [367, 290] on li "Sign" at bounding box center [429, 291] width 144 height 12
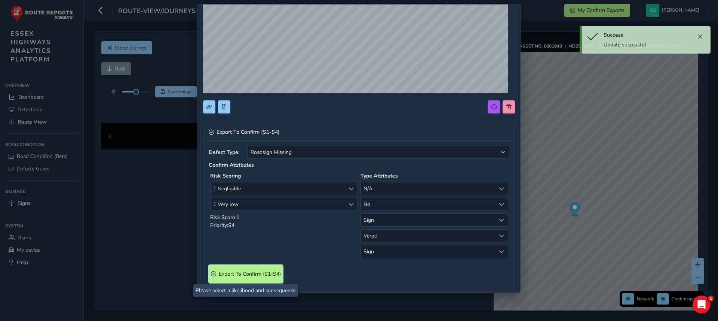
click at [248, 276] on span "Export To Confirm (S1-S4)" at bounding box center [250, 273] width 62 height 7
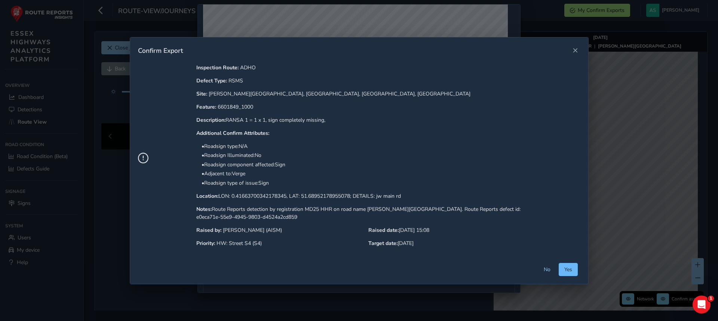
click at [564, 267] on span "Yes" at bounding box center [568, 269] width 8 height 7
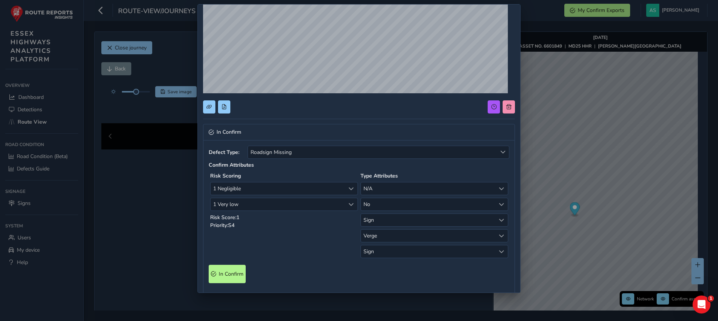
scroll to position [0, 0]
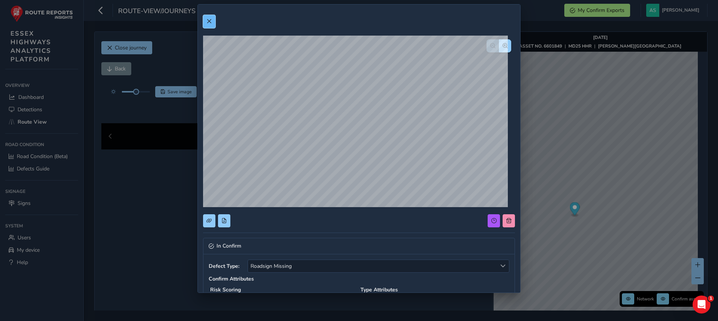
click at [206, 20] on span at bounding box center [208, 21] width 5 height 5
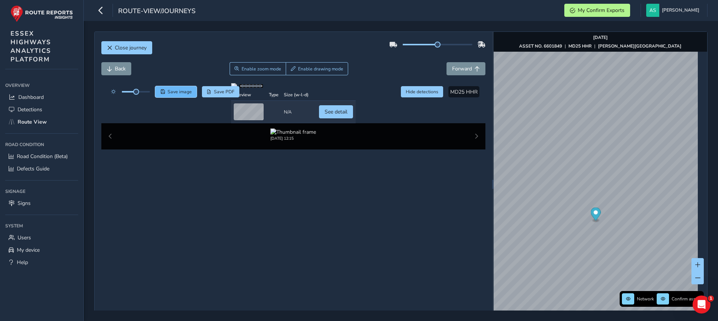
click at [172, 87] on button "Save image" at bounding box center [176, 91] width 42 height 11
